Goal: Use online tool/utility: Utilize a website feature to perform a specific function

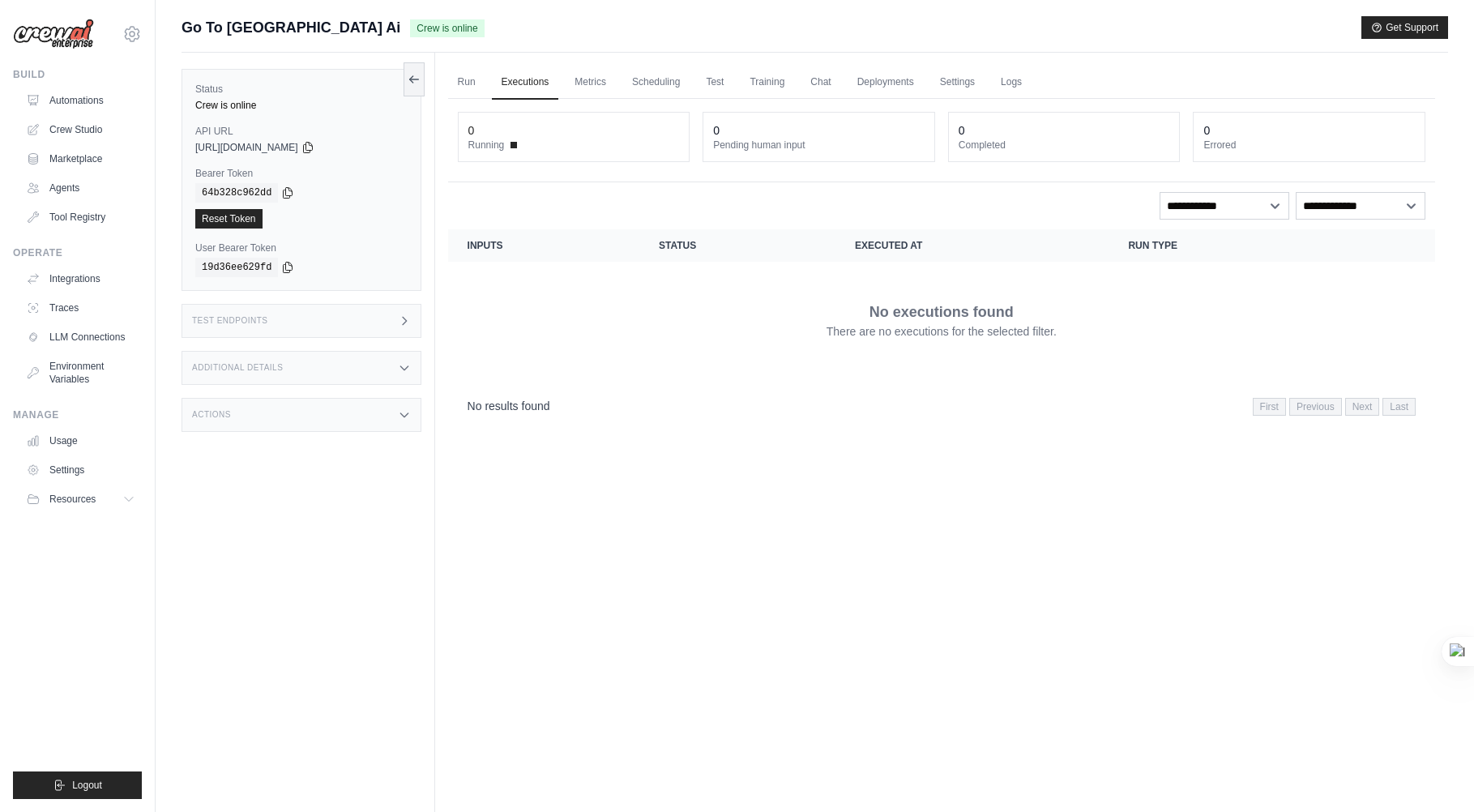
click at [285, 318] on div "Test Endpoints" at bounding box center [301, 320] width 240 height 34
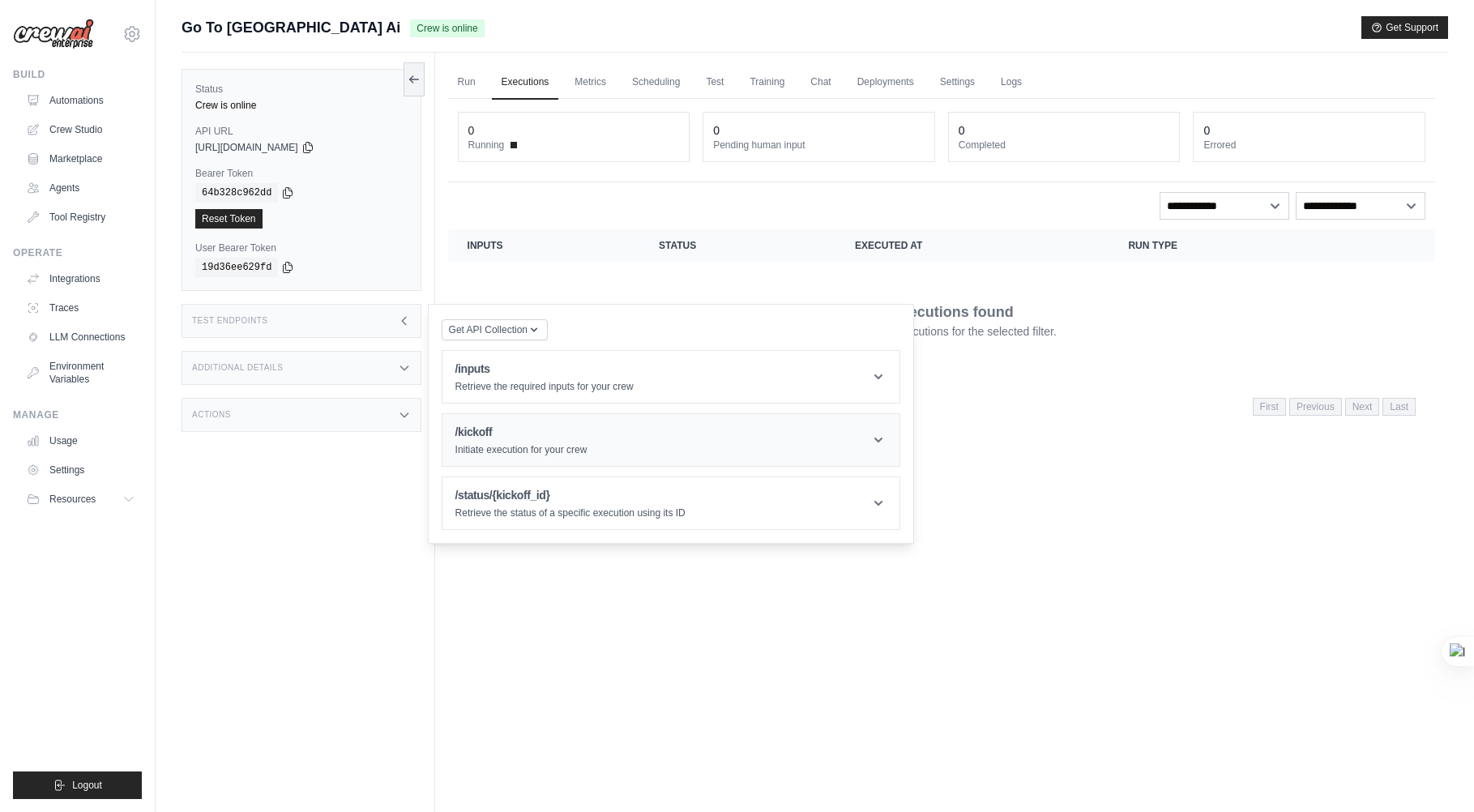
click at [621, 434] on header "/kickoff Initiate execution for your crew" at bounding box center [671, 439] width 457 height 51
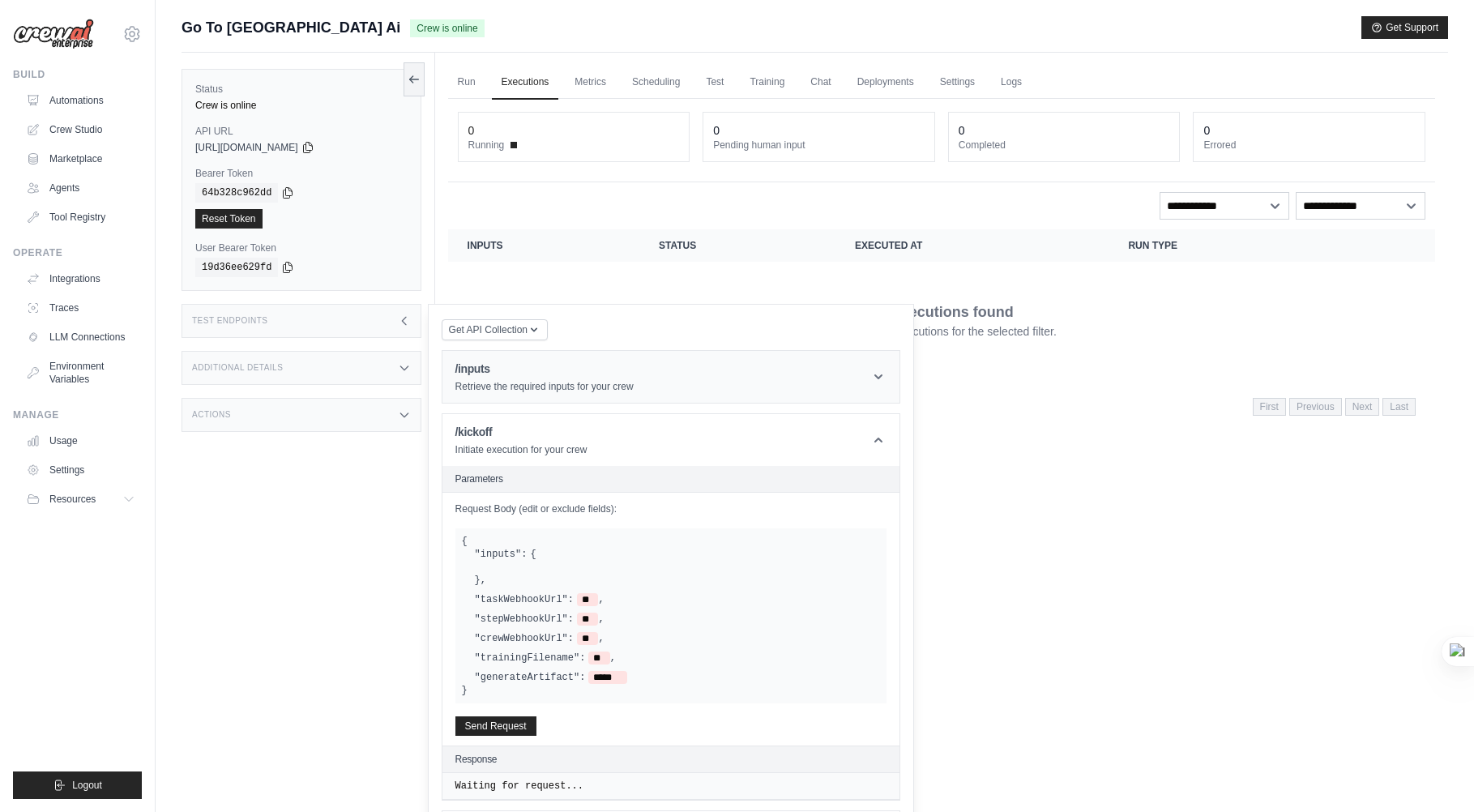
click at [619, 384] on p "Retrieve the required inputs for your crew" at bounding box center [544, 386] width 179 height 13
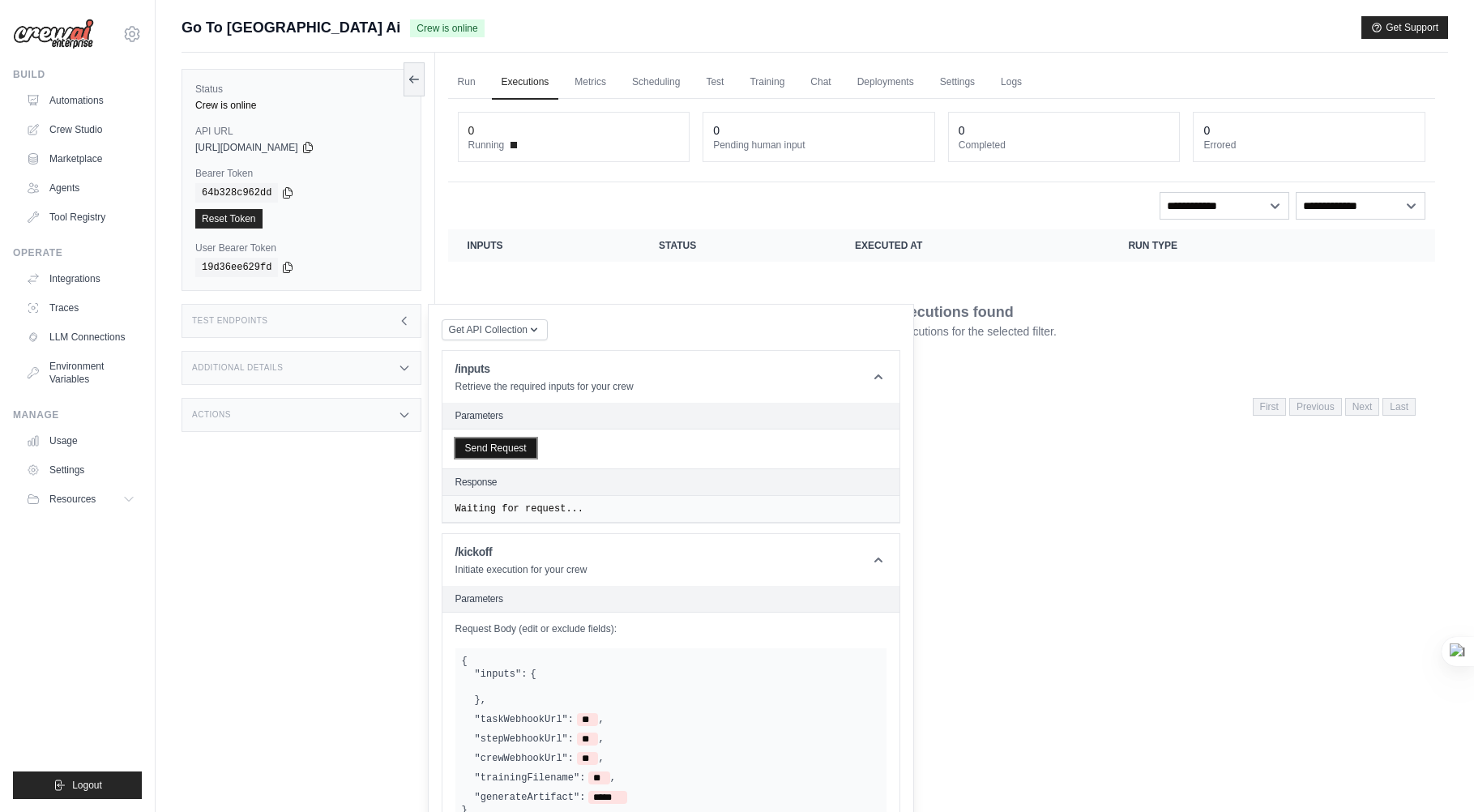
click at [508, 445] on button "Send Request" at bounding box center [496, 448] width 82 height 19
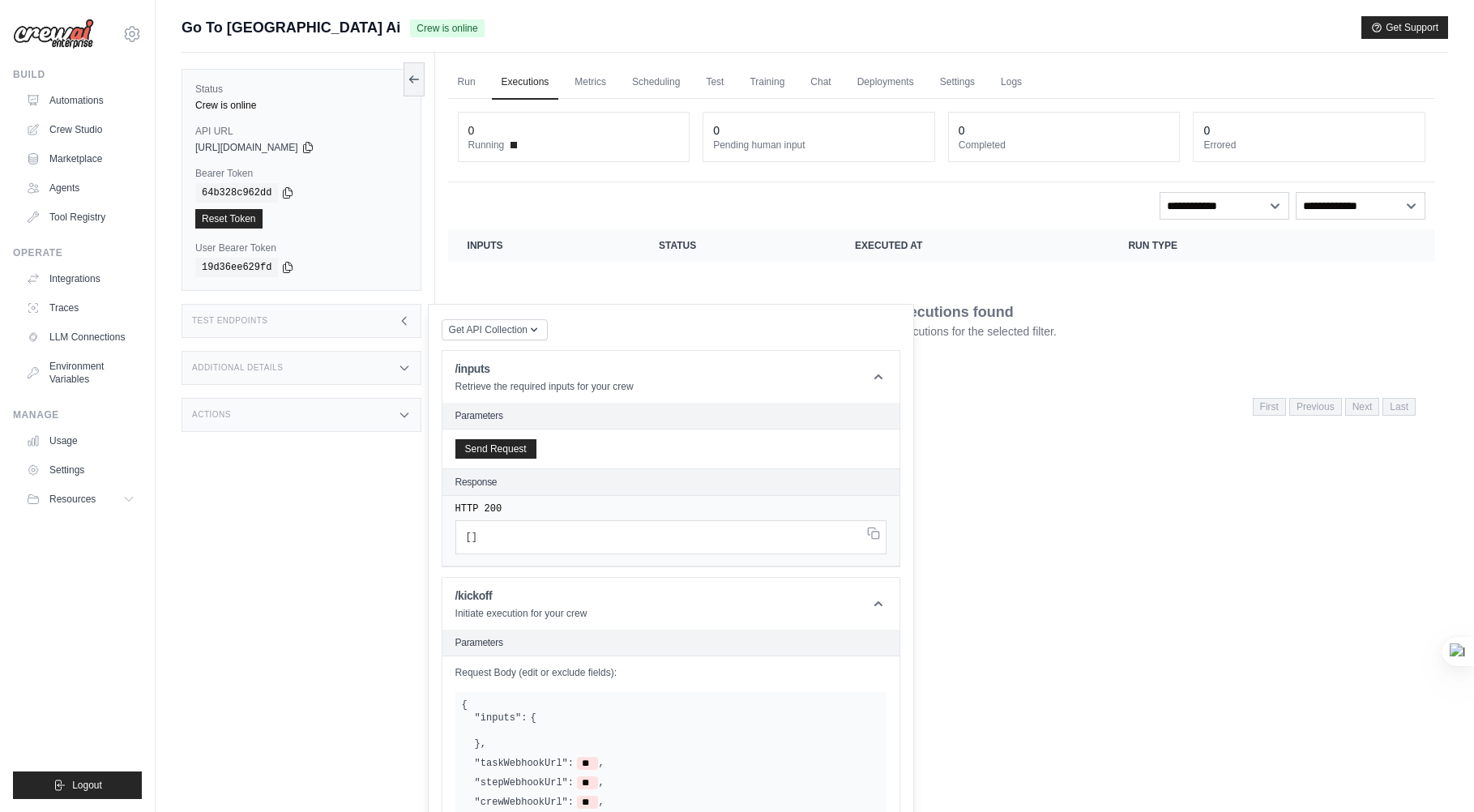
click at [1031, 445] on div "Run Executions Metrics Scheduling Test Training Chat Deployments Settings Logs …" at bounding box center [941, 458] width 1013 height 812
click at [1257, 410] on span "First" at bounding box center [1269, 406] width 33 height 17
click at [917, 356] on div "No executions found There are no executions for the selected filter." at bounding box center [941, 320] width 948 height 91
click at [285, 316] on div "Test Endpoints" at bounding box center [301, 320] width 240 height 34
